Goal: Ask a question

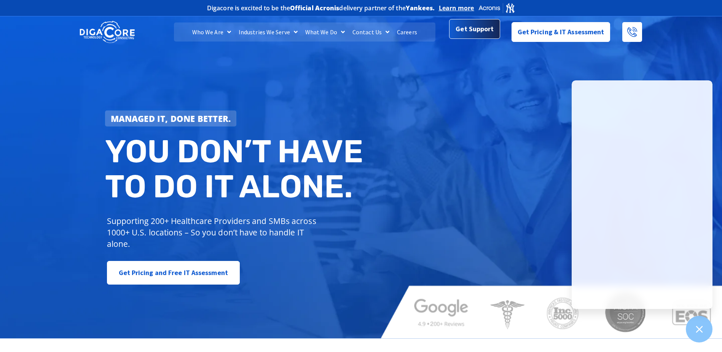
click at [470, 29] on span "Get Support" at bounding box center [475, 28] width 38 height 15
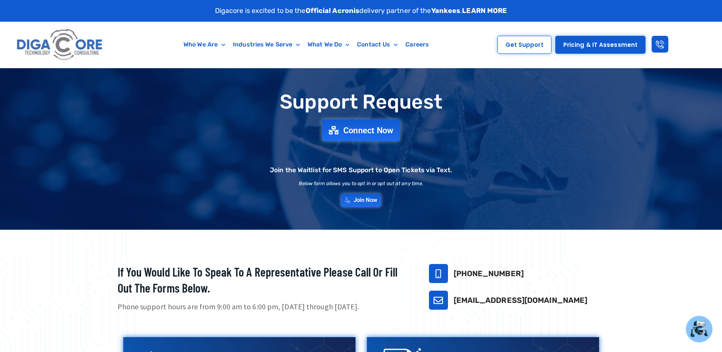
click at [376, 129] on span "Connect Now" at bounding box center [368, 130] width 50 height 8
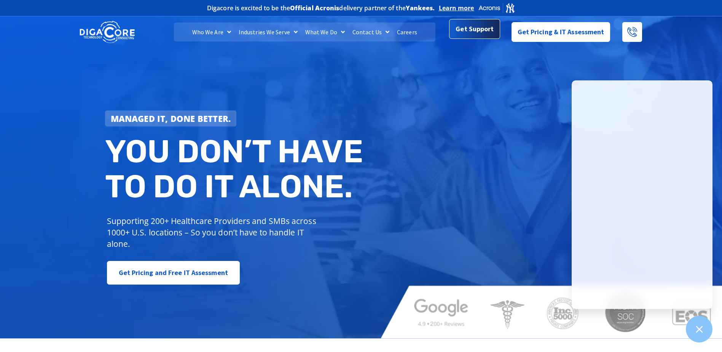
click at [484, 36] on span "Get Support" at bounding box center [475, 28] width 38 height 15
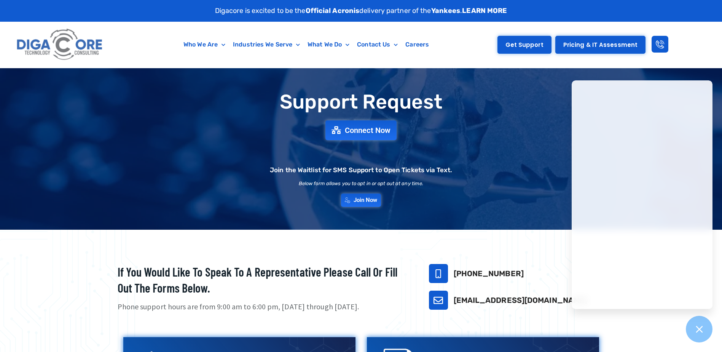
click at [531, 45] on span "Get Support" at bounding box center [524, 45] width 38 height 6
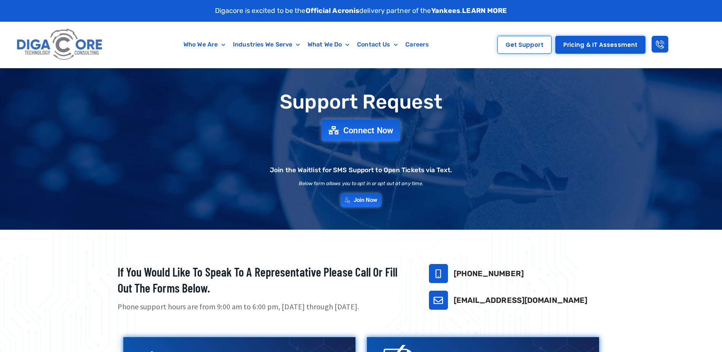
click at [381, 129] on span "Connect Now" at bounding box center [368, 130] width 50 height 8
